Goal: Transaction & Acquisition: Purchase product/service

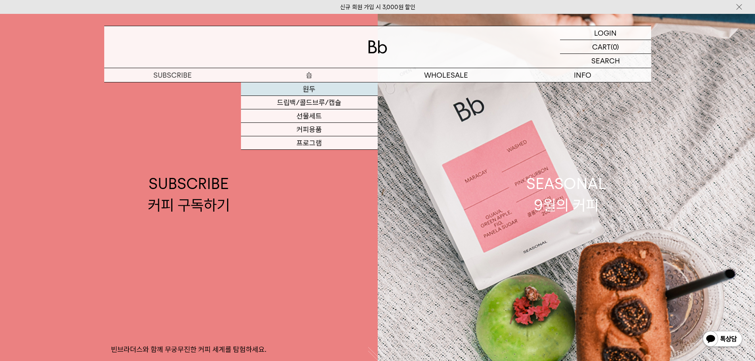
click at [307, 88] on link "원두" at bounding box center [309, 88] width 137 height 13
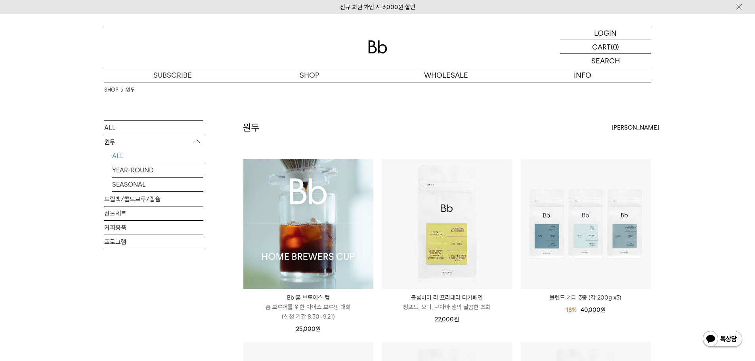
click at [322, 205] on img at bounding box center [308, 224] width 130 height 130
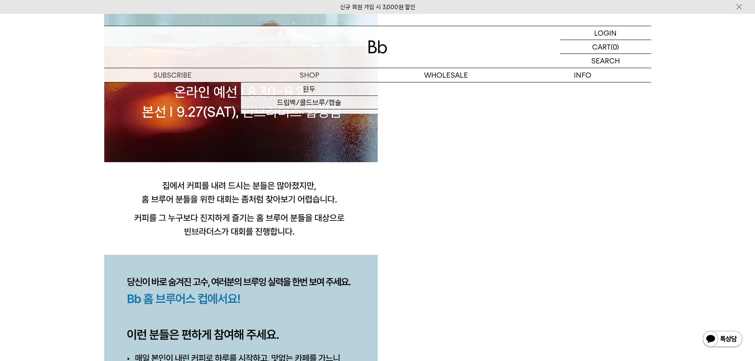
scroll to position [674, 0]
